Goal: Find specific page/section: Find specific page/section

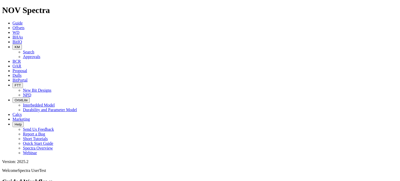
click at [21, 83] on span "FTT" at bounding box center [18, 85] width 6 height 4
click at [28, 78] on span "BitPortal" at bounding box center [19, 80] width 15 height 4
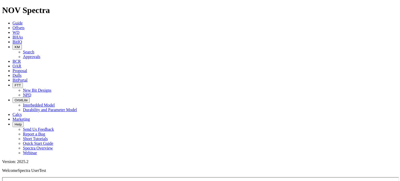
click at [22, 73] on span "Dulls" at bounding box center [16, 75] width 9 height 4
